Goal: Task Accomplishment & Management: Manage account settings

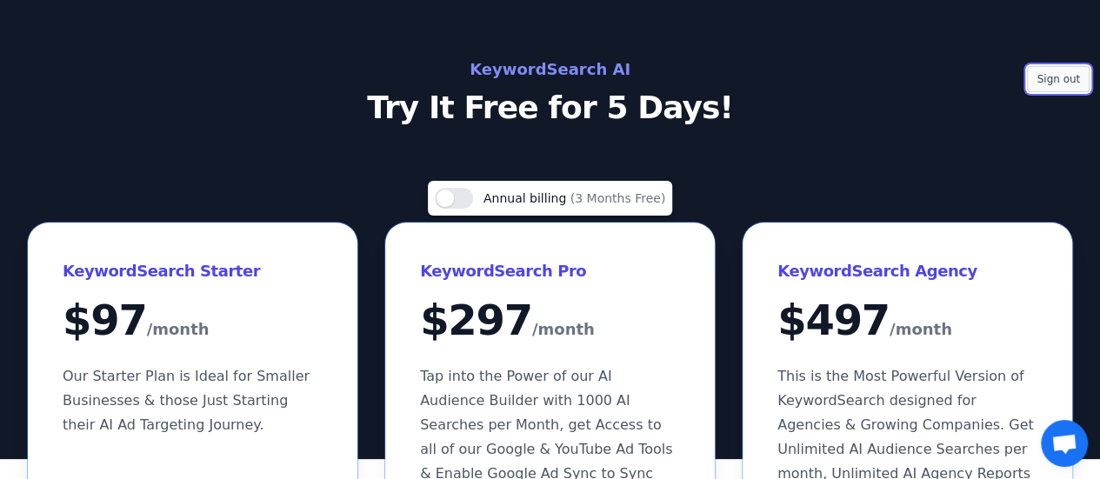
click at [1064, 72] on button "Sign out" at bounding box center [1058, 79] width 63 height 26
